Goal: Task Accomplishment & Management: Use online tool/utility

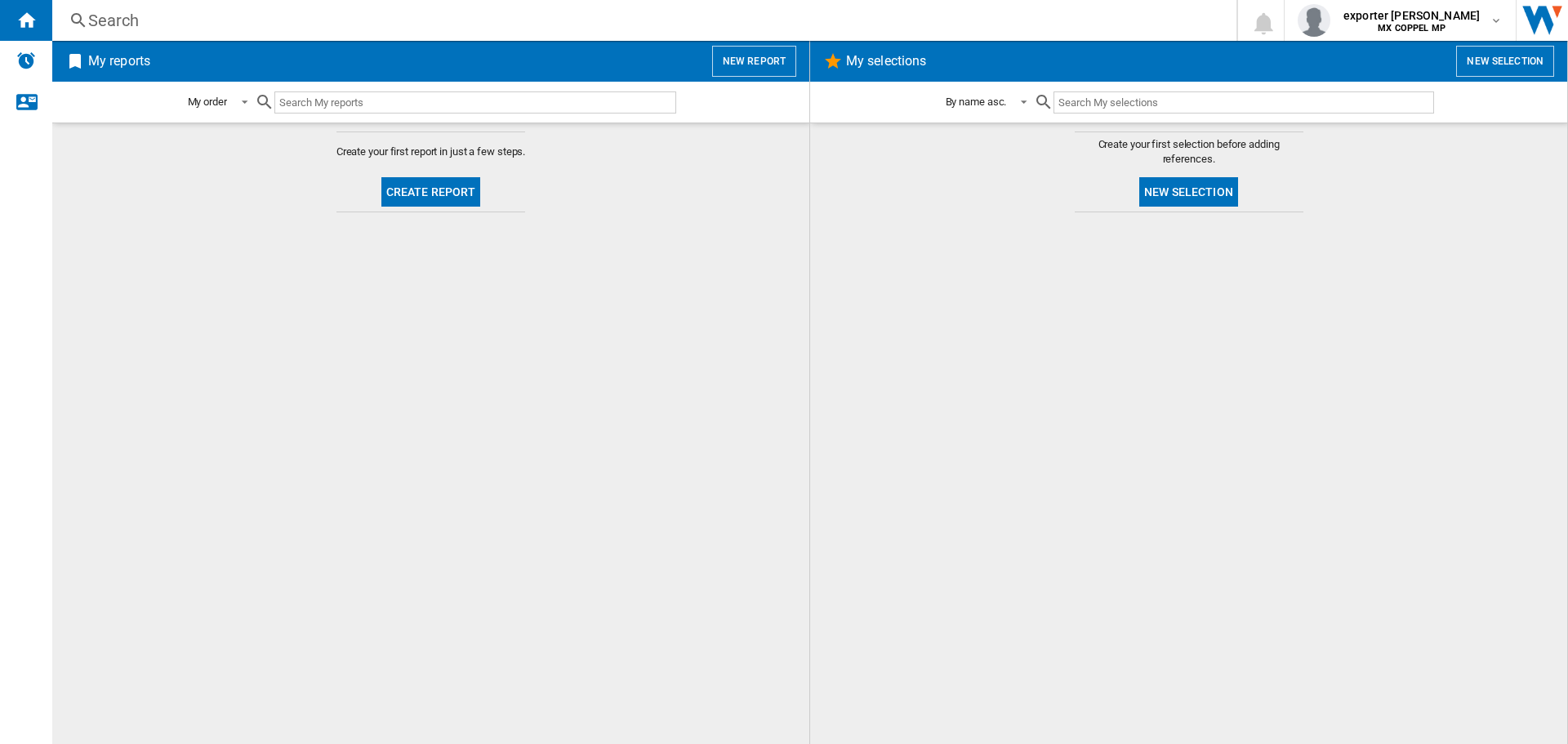
click at [784, 63] on button "New report" at bounding box center [754, 61] width 84 height 31
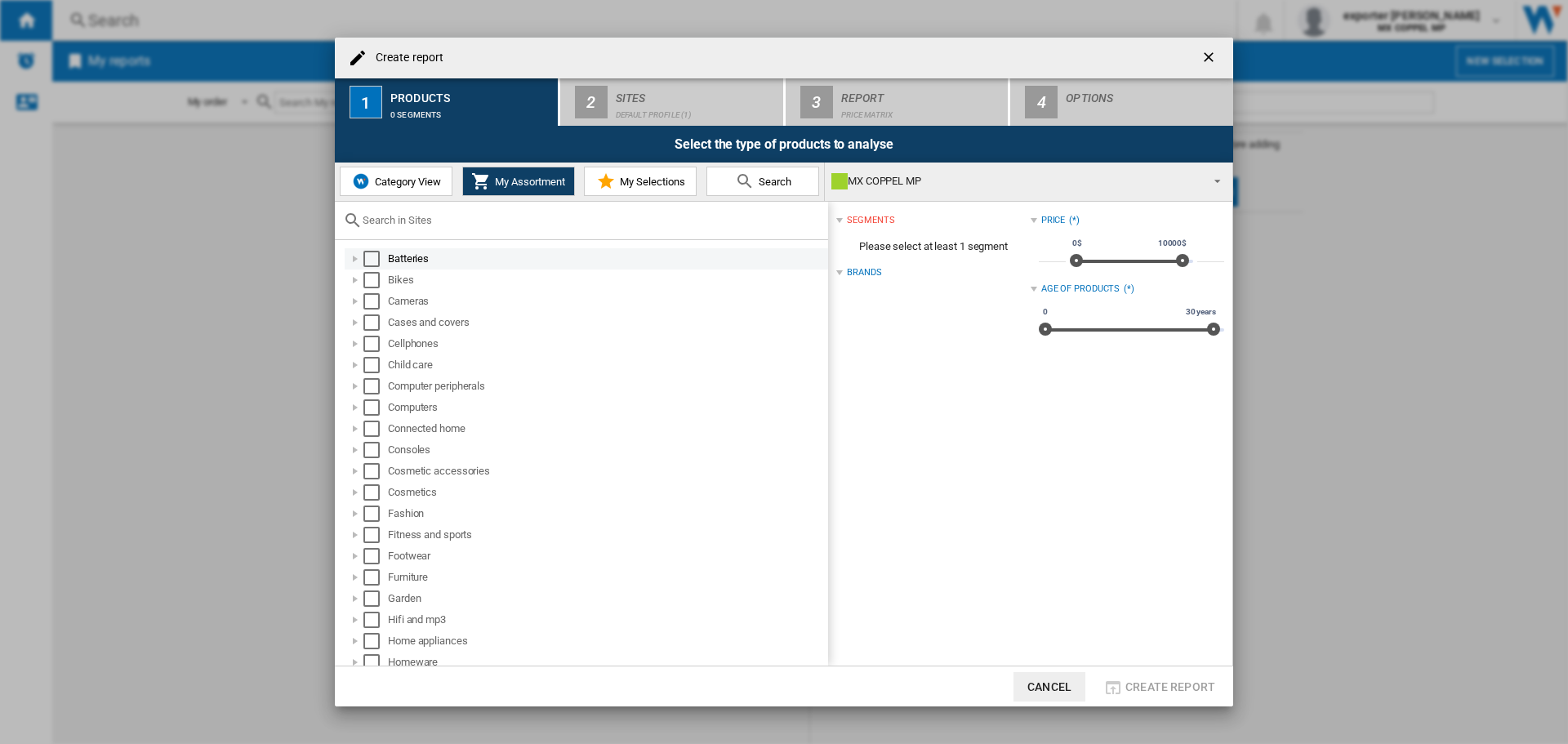
click at [365, 253] on div "Select" at bounding box center [371, 259] width 16 height 16
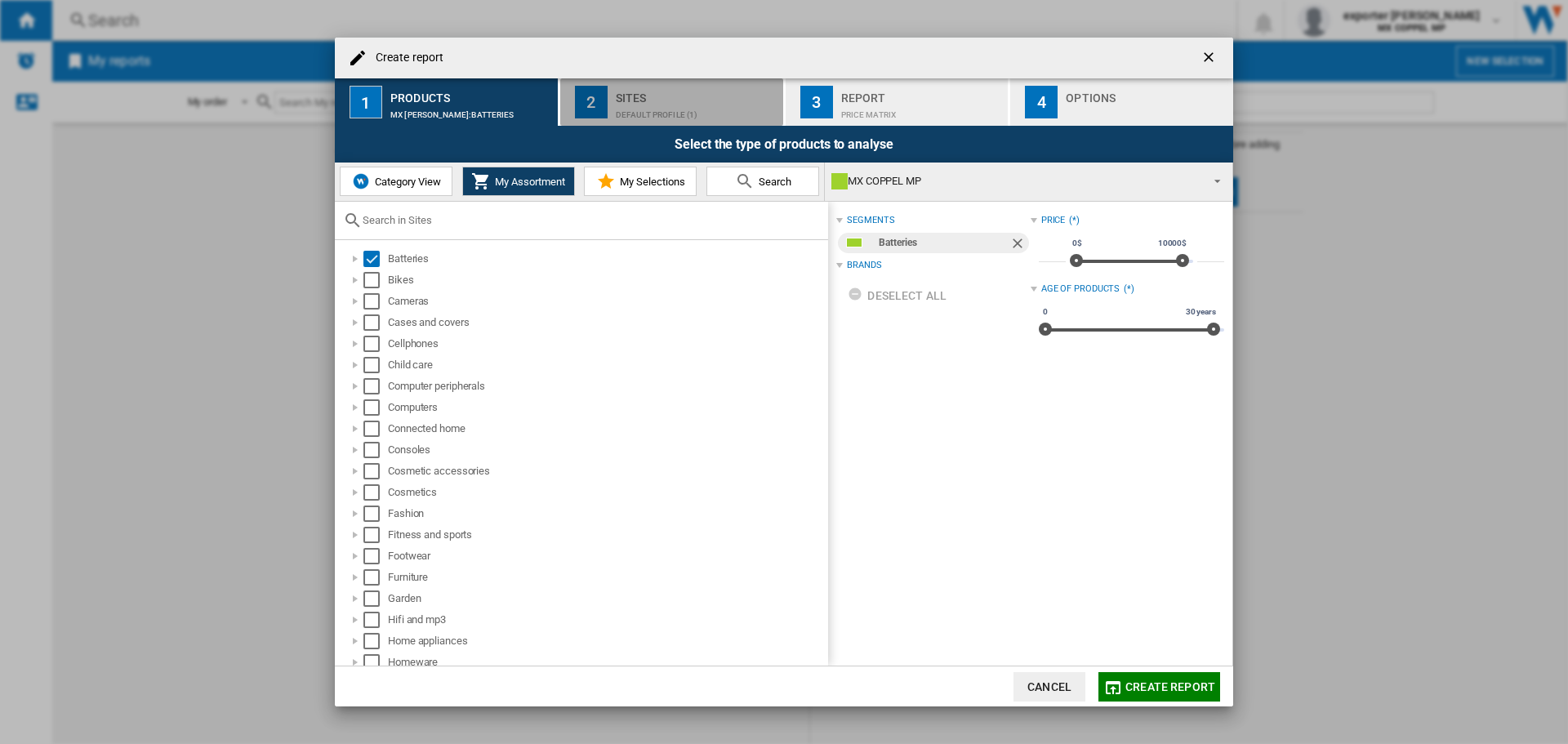
click at [663, 96] on div "Sites" at bounding box center [697, 93] width 161 height 17
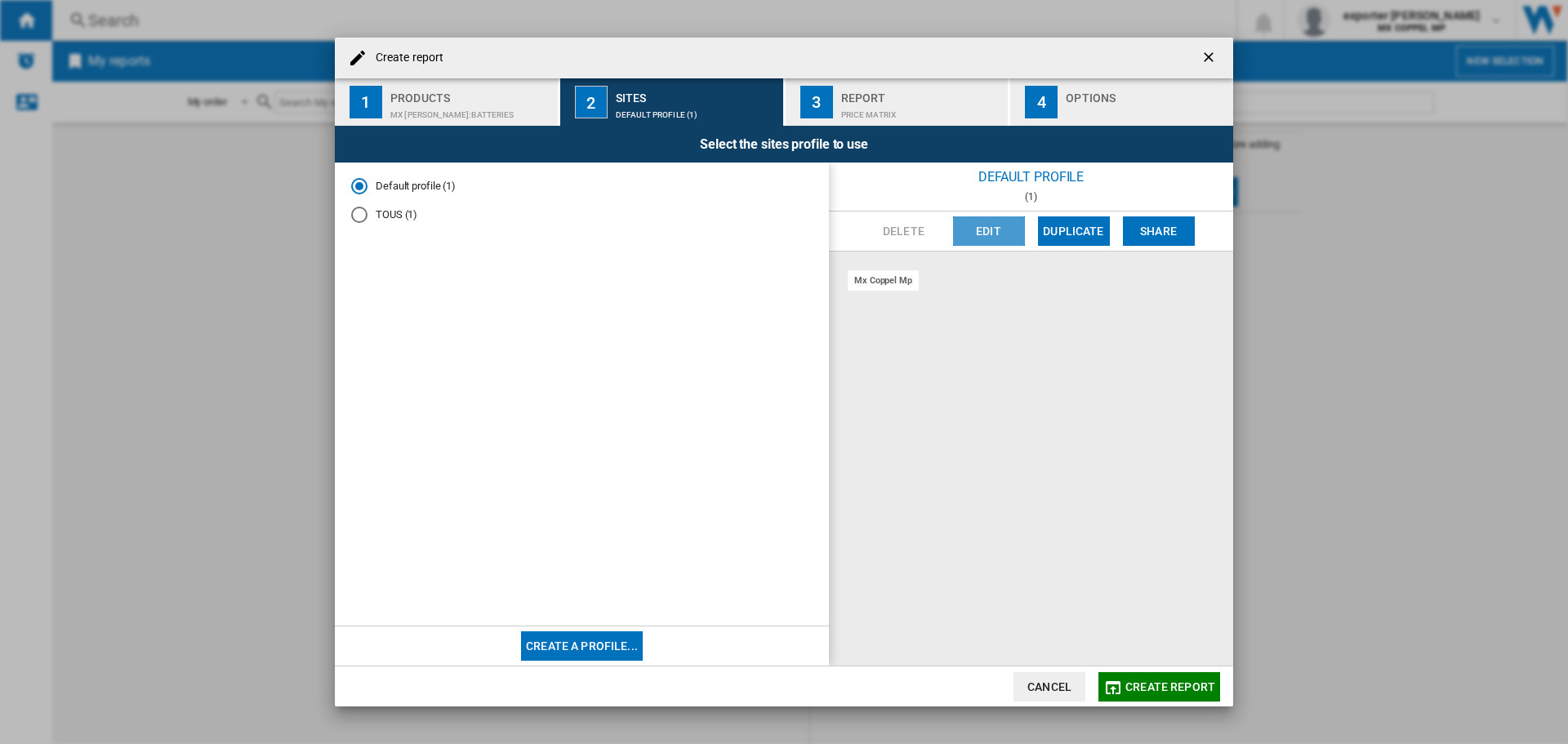
click at [999, 232] on button "Edit" at bounding box center [988, 231] width 72 height 29
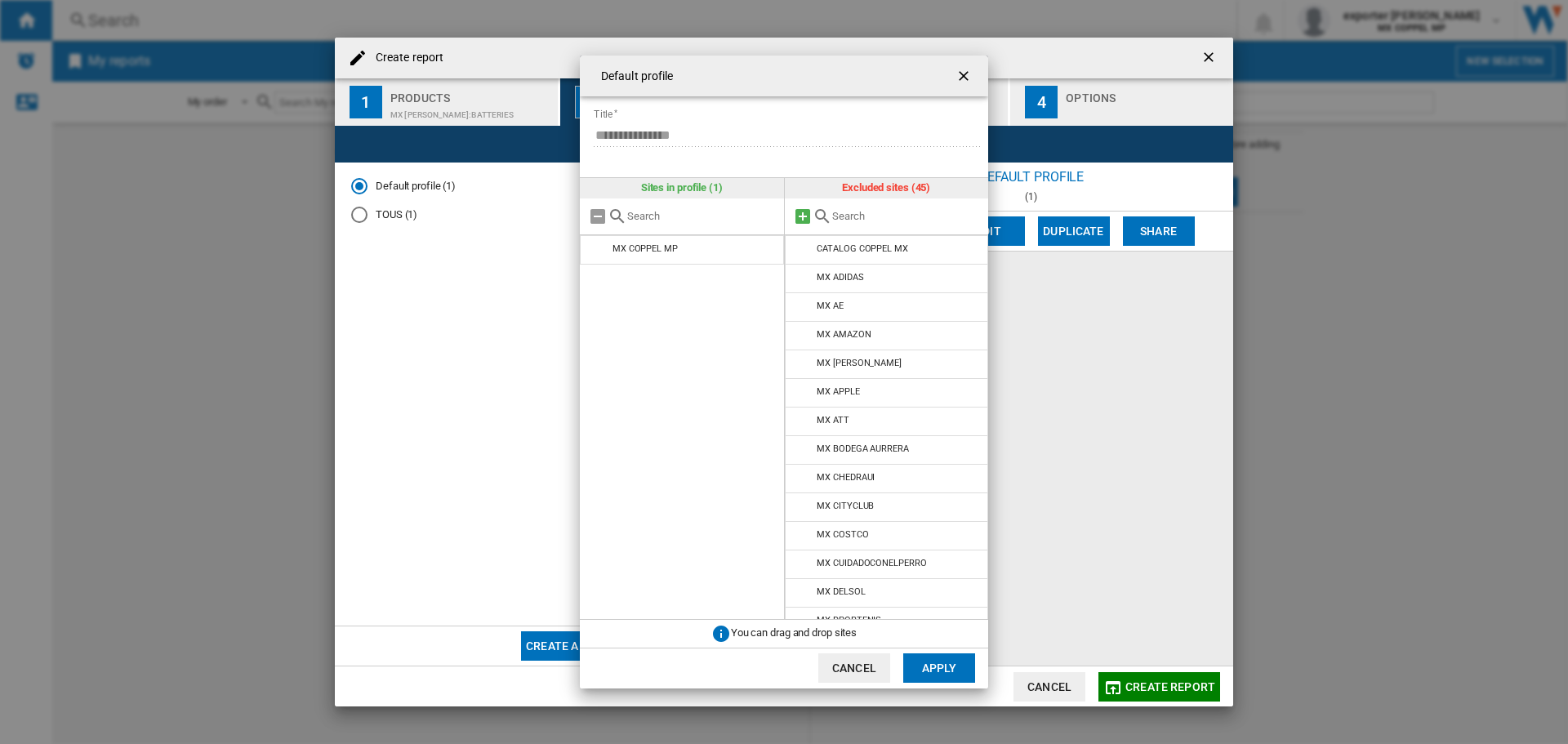
click at [803, 211] on md-icon at bounding box center [803, 217] width 20 height 20
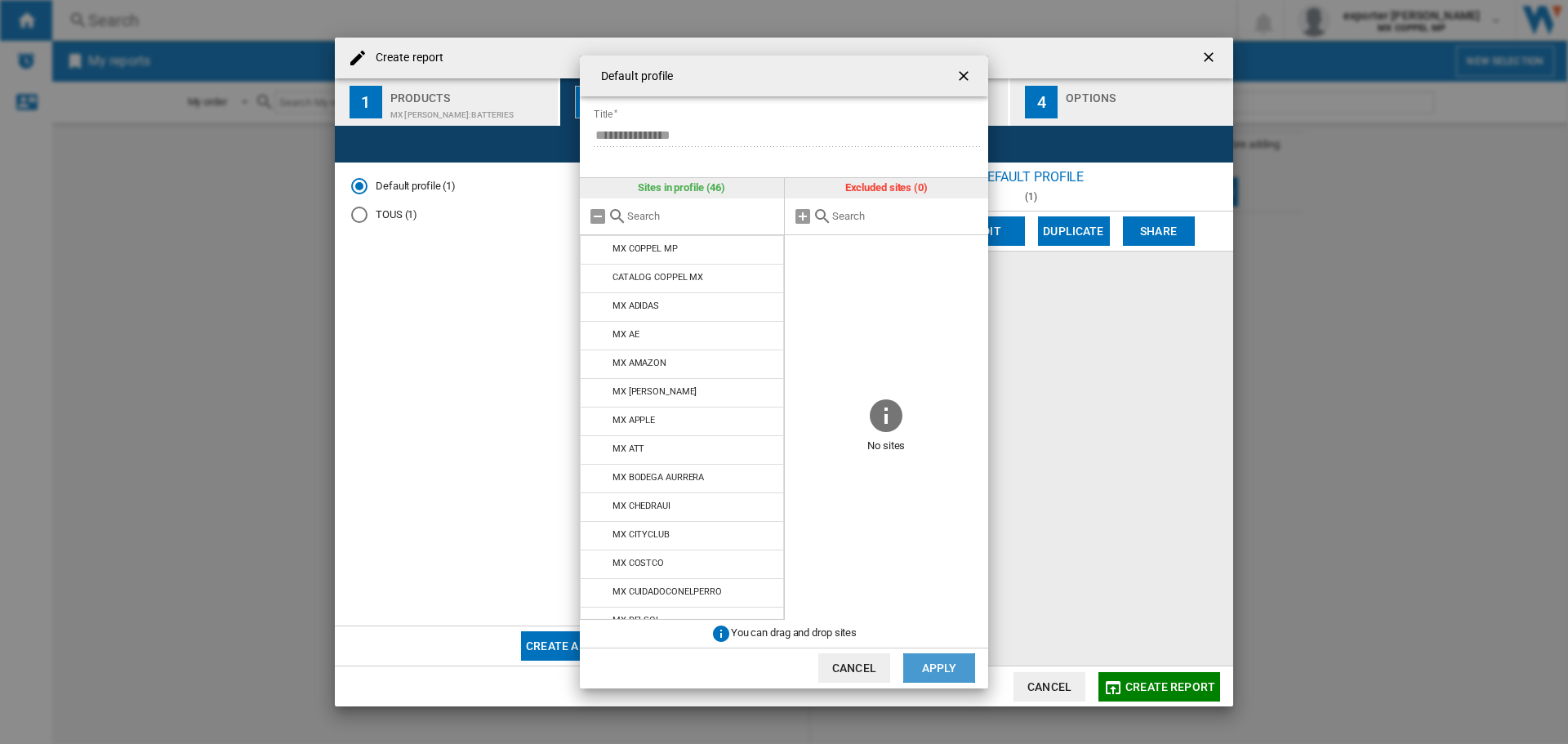
click at [958, 673] on button "Apply" at bounding box center [938, 668] width 72 height 29
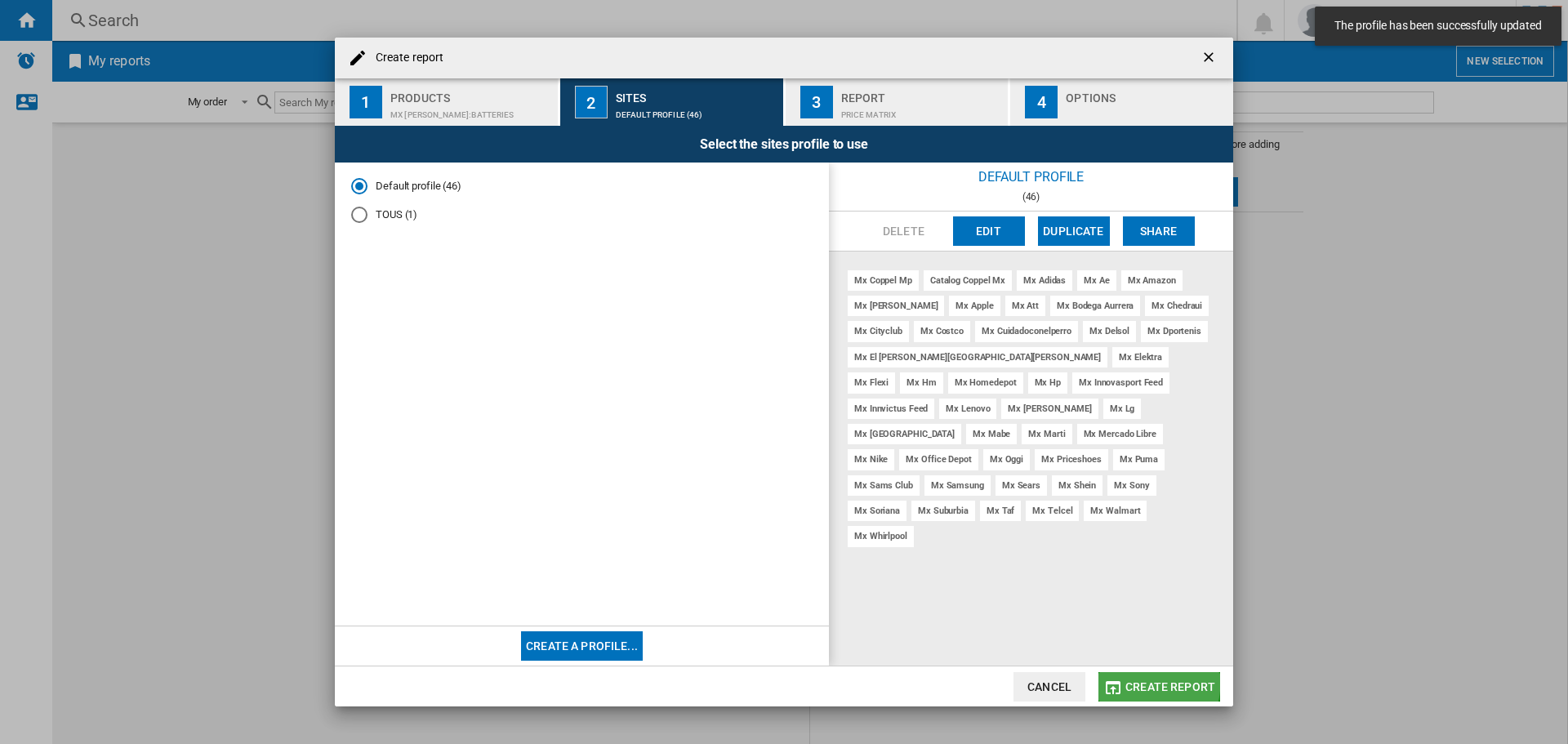
click at [1139, 683] on span "Create report" at bounding box center [1169, 687] width 90 height 13
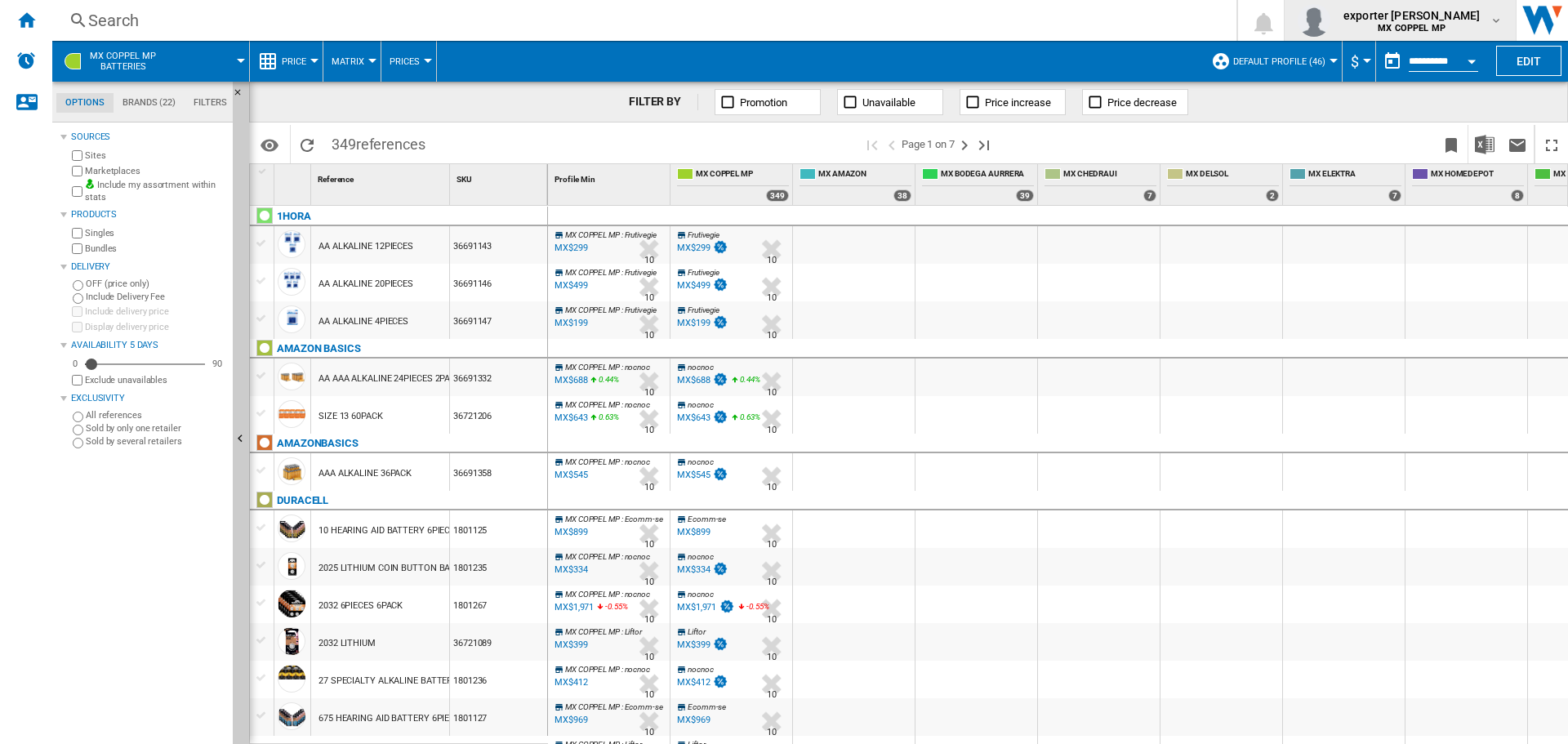
click at [1446, 24] on b "MX COPPEL MP" at bounding box center [1411, 28] width 68 height 11
click at [1428, 131] on button "Logout" at bounding box center [1399, 143] width 157 height 33
